Goal: Transaction & Acquisition: Purchase product/service

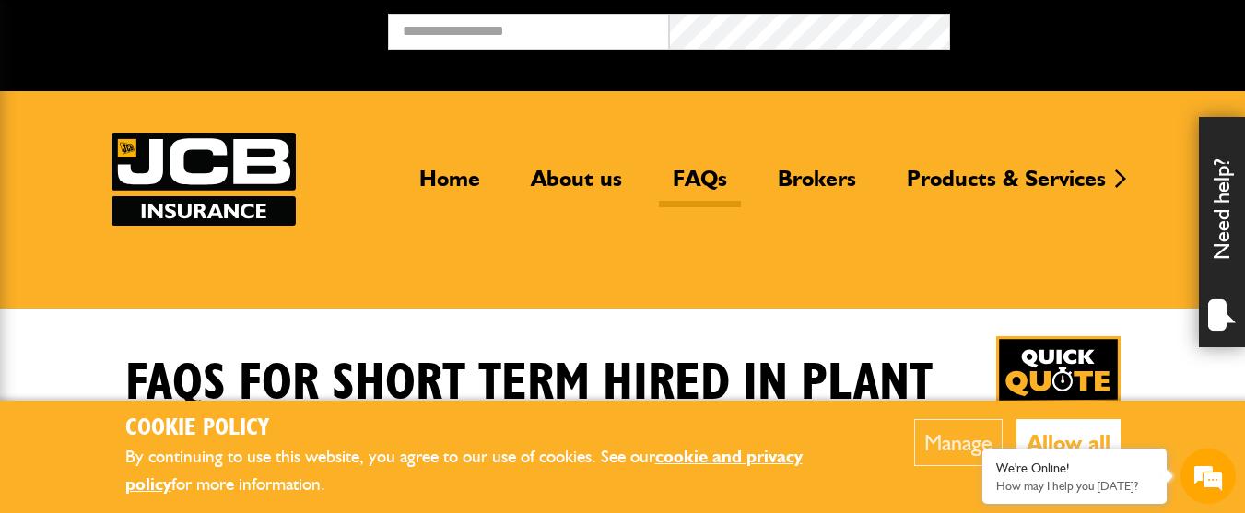
click at [1032, 438] on button "Allow all" at bounding box center [1068, 442] width 104 height 47
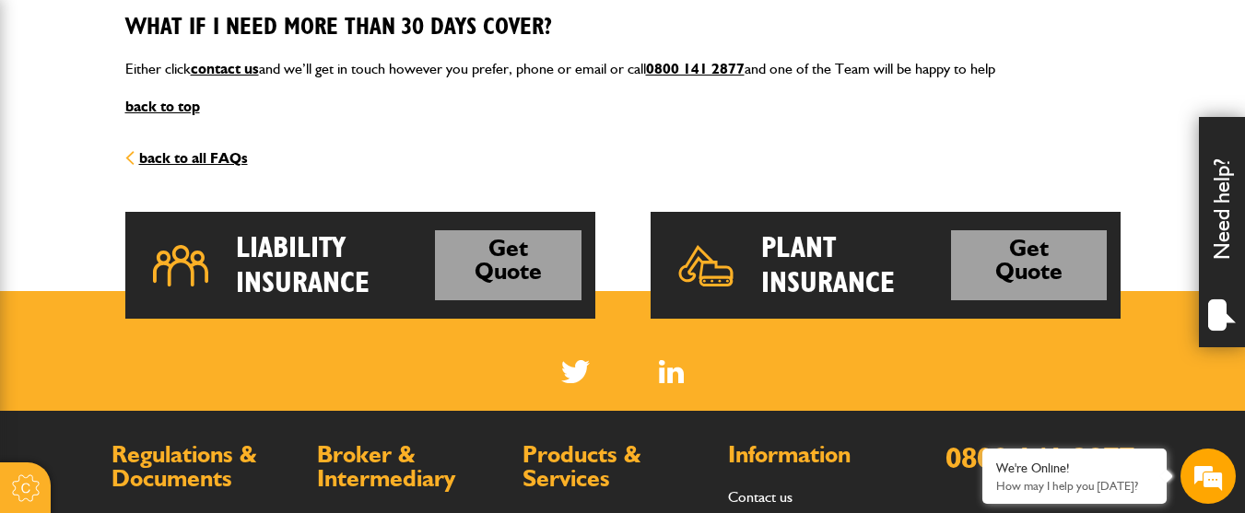
scroll to position [2765, 0]
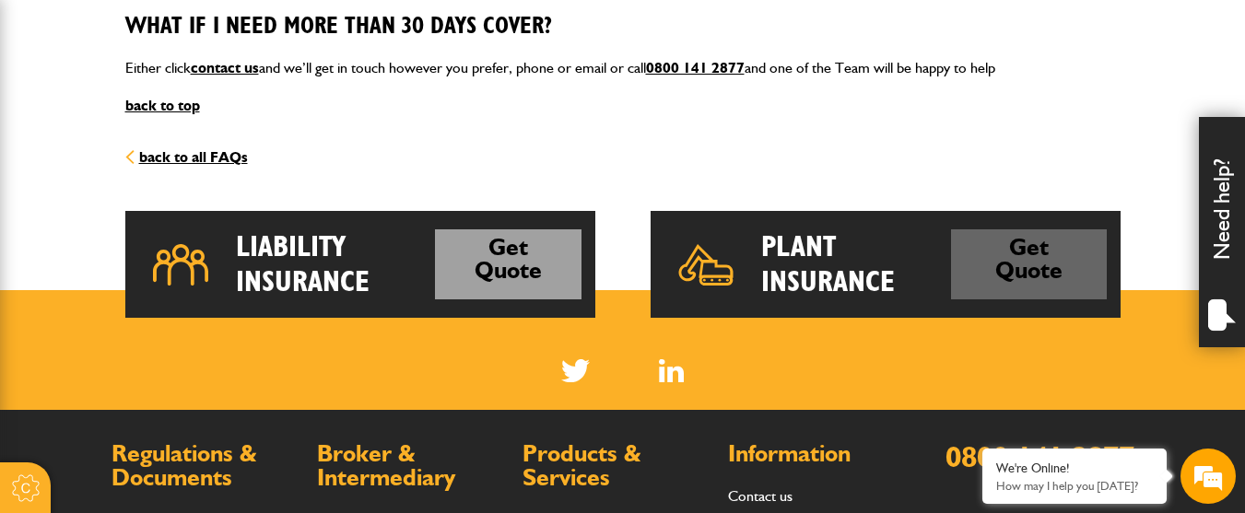
click at [977, 241] on link "Get Quote" at bounding box center [1029, 264] width 156 height 71
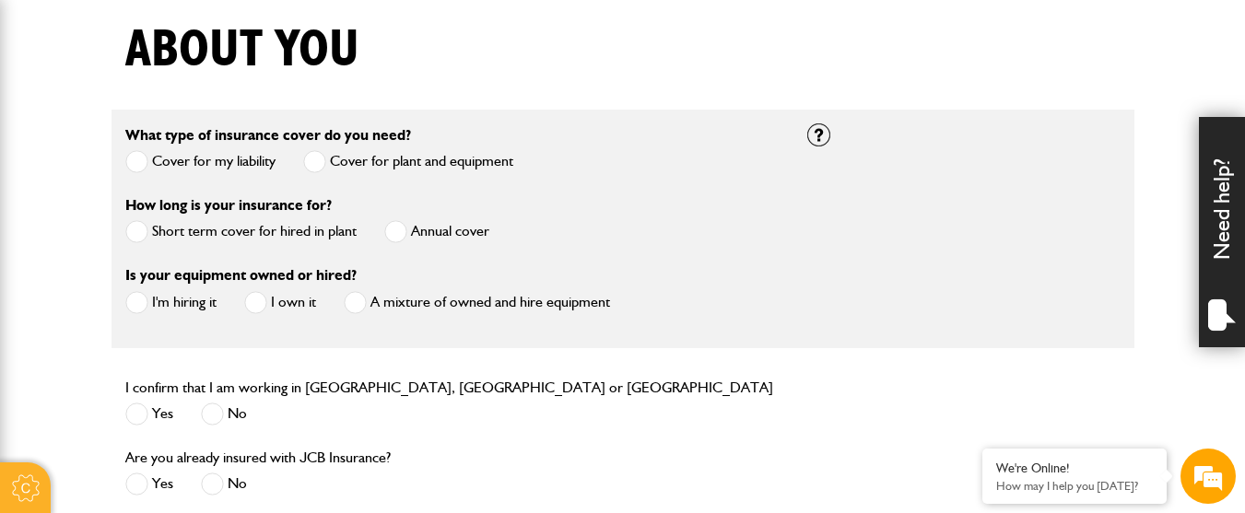
click at [145, 234] on span at bounding box center [136, 231] width 23 height 23
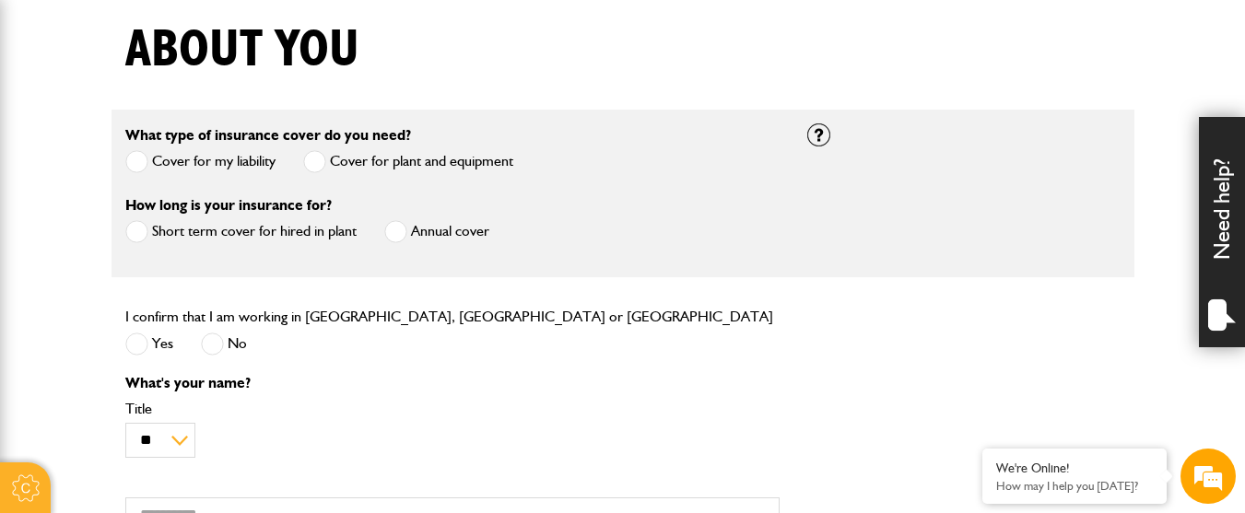
click at [128, 356] on span at bounding box center [136, 344] width 23 height 23
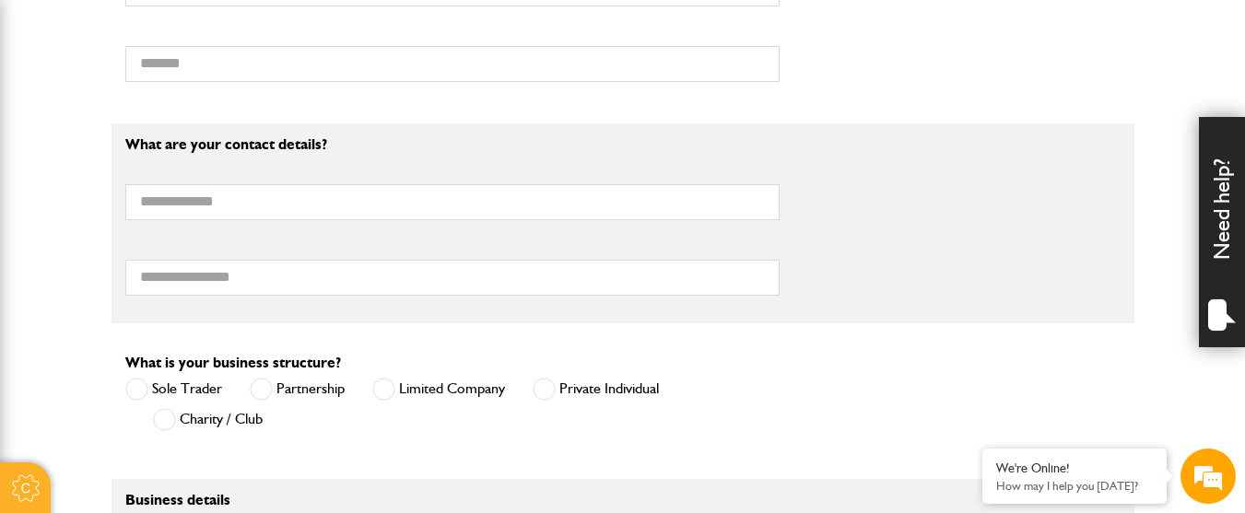
scroll to position [1014, 0]
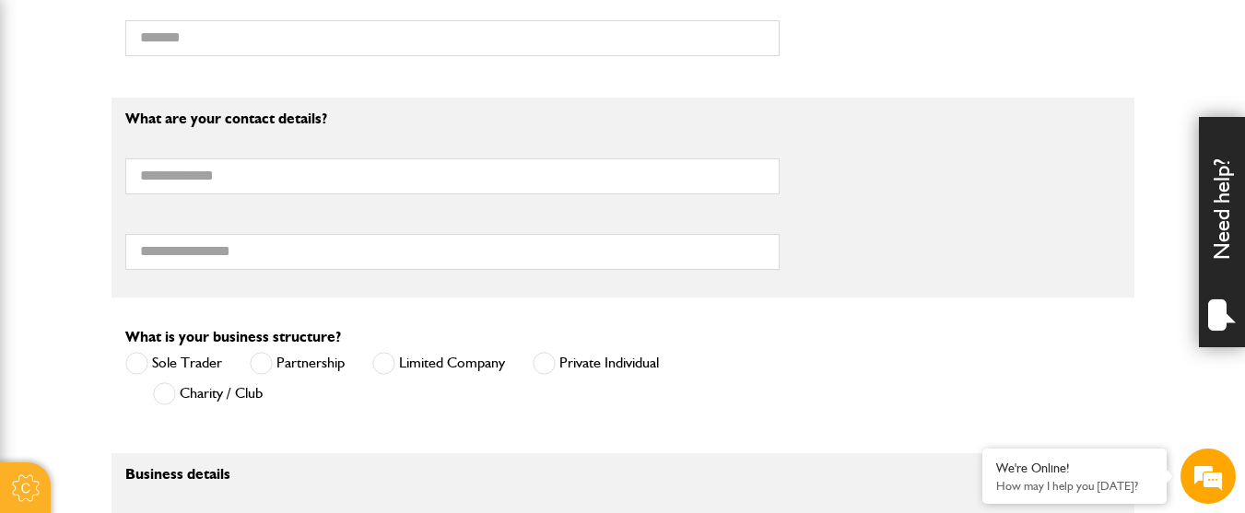
click at [375, 361] on span at bounding box center [383, 363] width 23 height 23
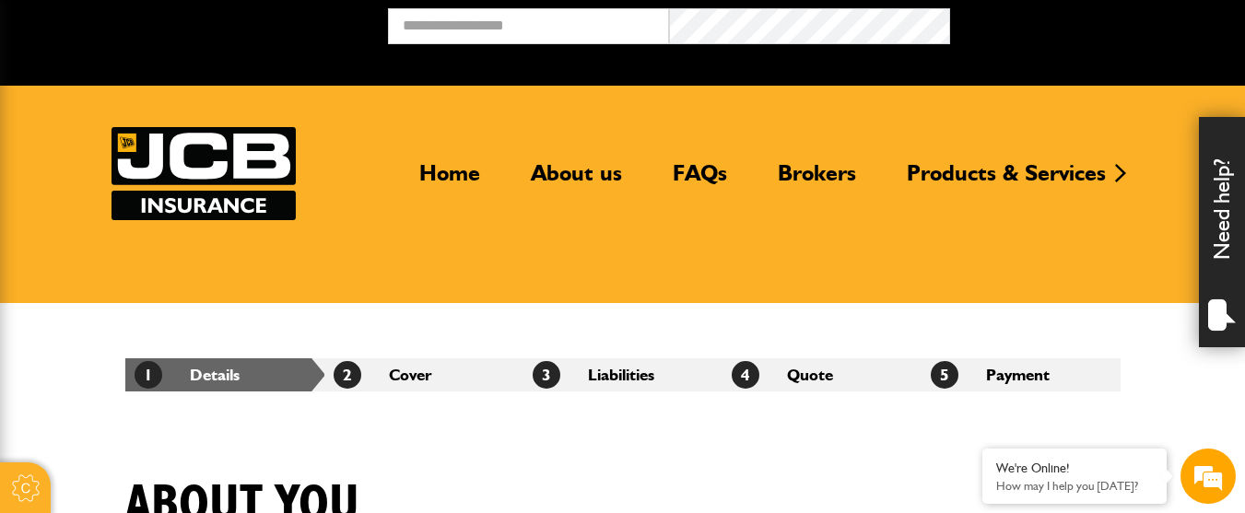
scroll to position [0, 0]
